Goal: Task Accomplishment & Management: Complete application form

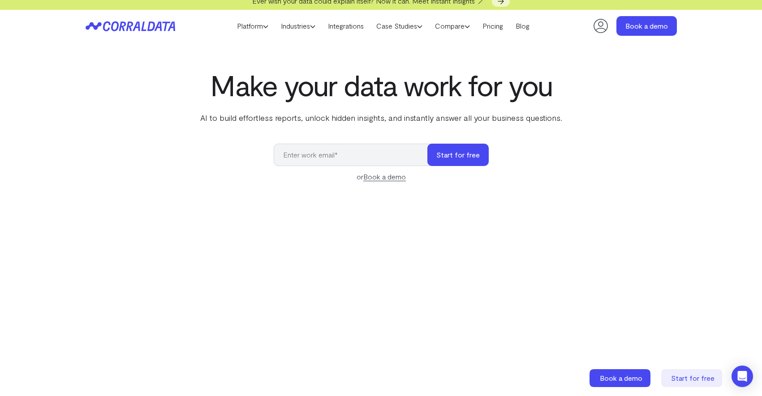
scroll to position [4, 0]
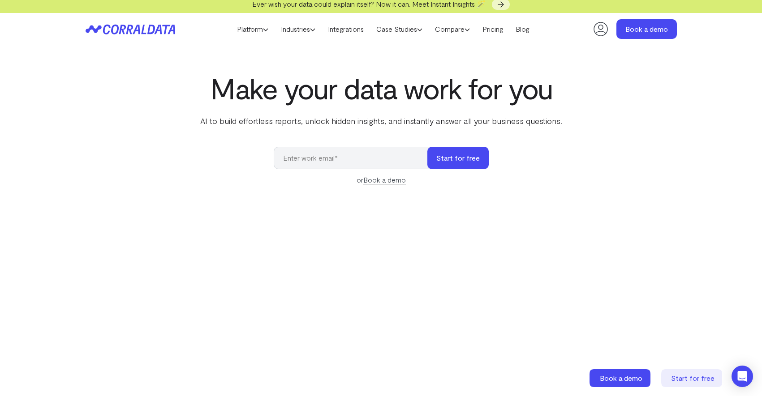
click at [317, 159] on input "email" at bounding box center [355, 158] width 163 height 22
type input "r"
click at [449, 157] on button "Start for free" at bounding box center [457, 158] width 61 height 22
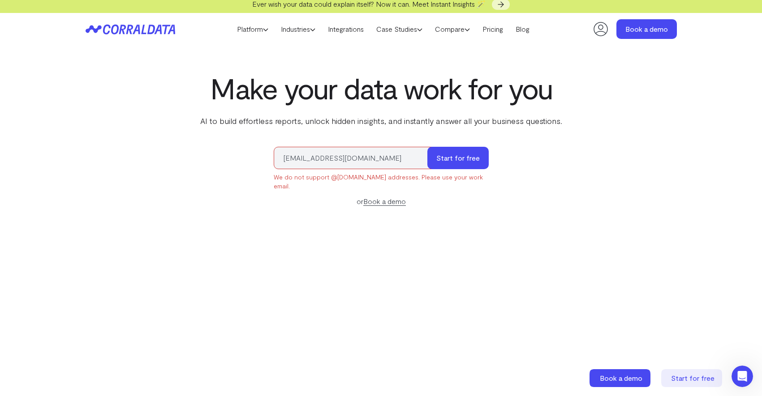
drag, startPoint x: 375, startPoint y: 158, endPoint x: 340, endPoint y: 159, distance: 35.8
click at [340, 159] on input "[EMAIL_ADDRESS][DOMAIN_NAME]" at bounding box center [355, 158] width 163 height 22
type input "[EMAIL_ADDRESS][PERSON_NAME][DOMAIN_NAME]"
click at [482, 159] on button "Start for free" at bounding box center [457, 158] width 61 height 22
